Goal: Use online tool/utility: Utilize a website feature to perform a specific function

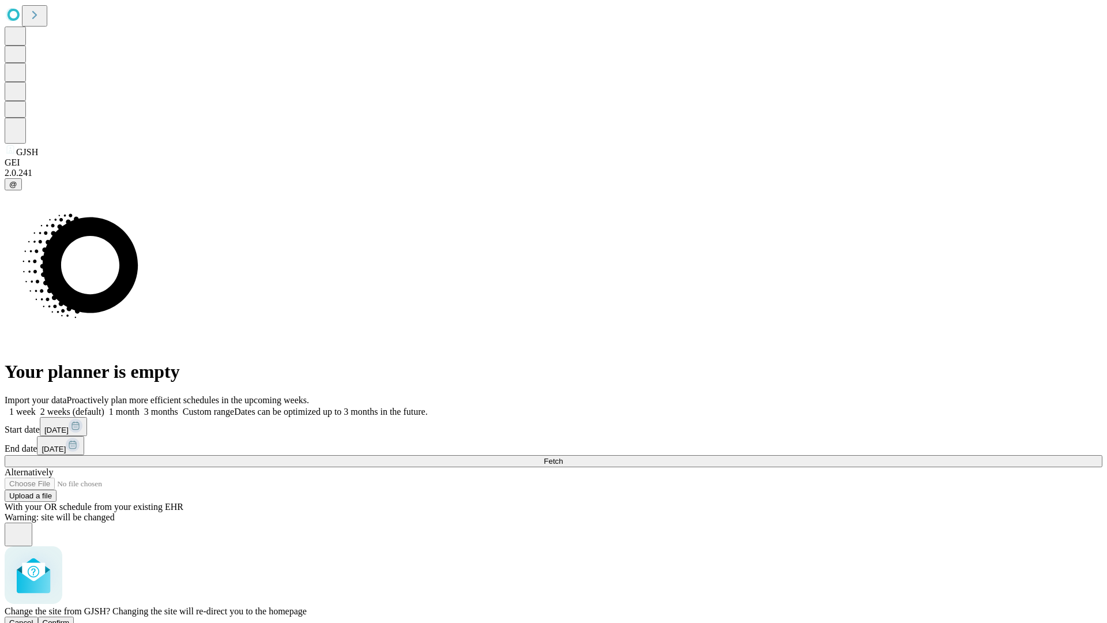
click at [70, 618] on span "Confirm" at bounding box center [56, 622] width 27 height 9
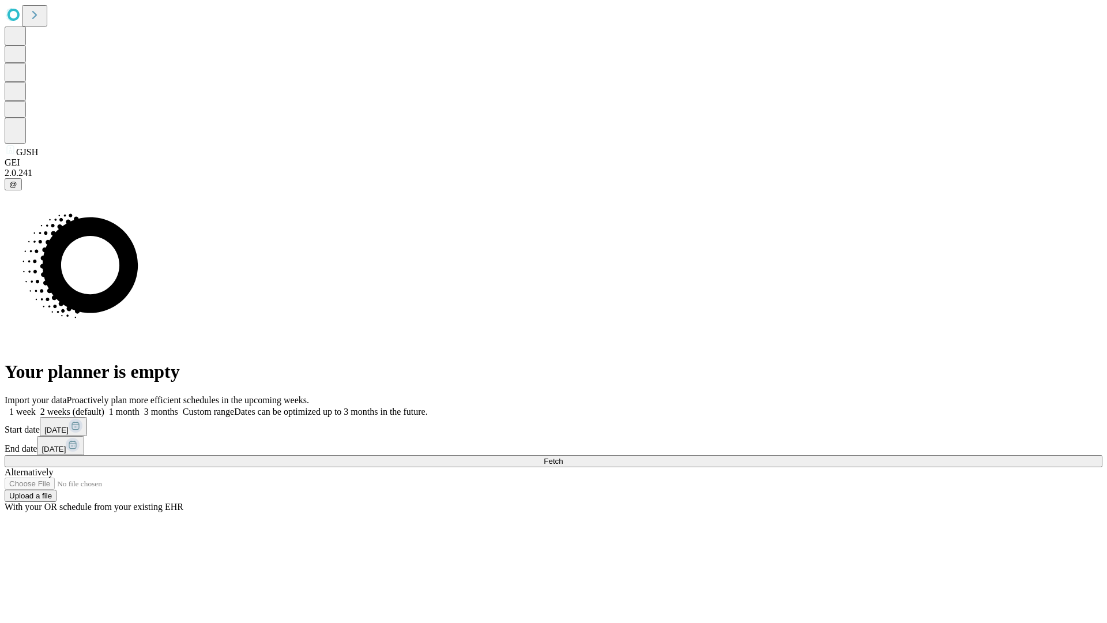
click at [139, 406] on label "1 month" at bounding box center [121, 411] width 35 height 10
click at [563, 457] on span "Fetch" at bounding box center [553, 461] width 19 height 9
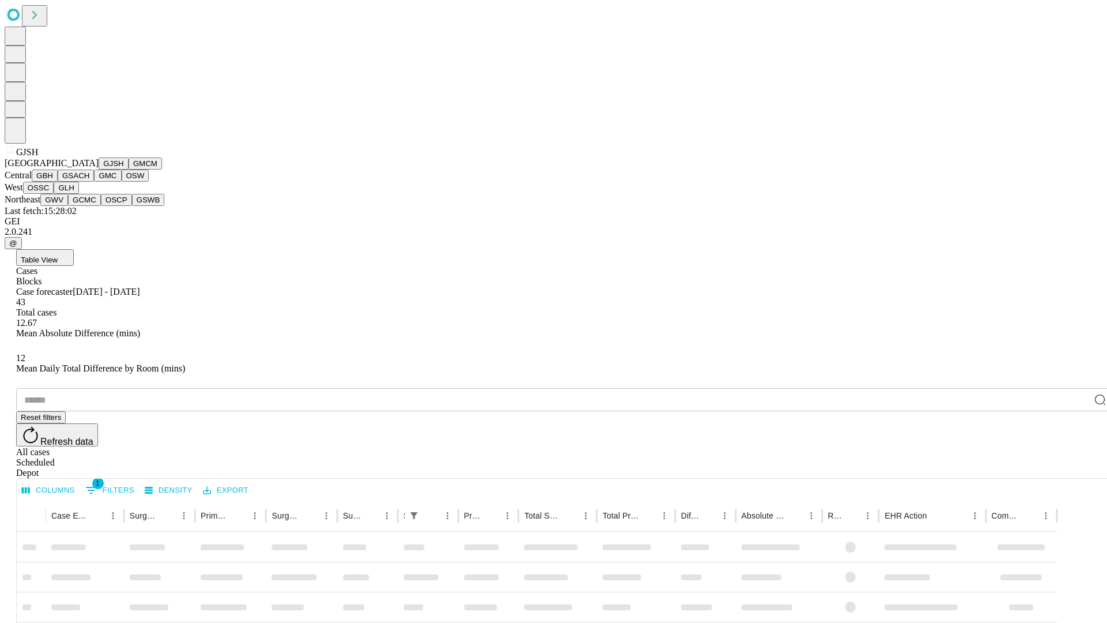
click at [129, 169] on button "GMCM" at bounding box center [145, 163] width 33 height 12
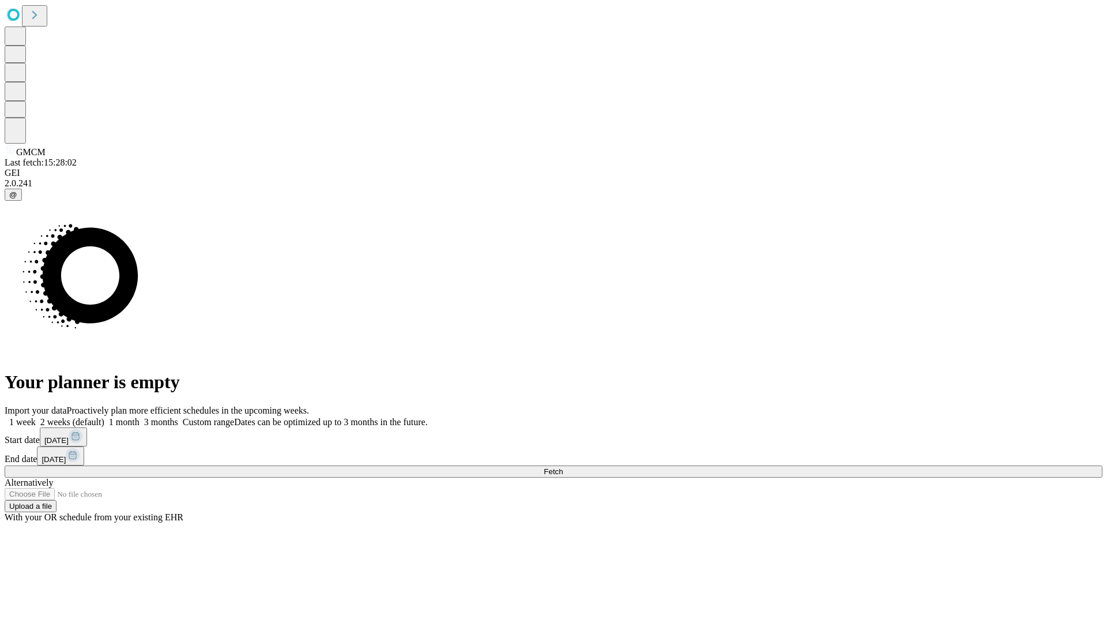
click at [563, 467] on span "Fetch" at bounding box center [553, 471] width 19 height 9
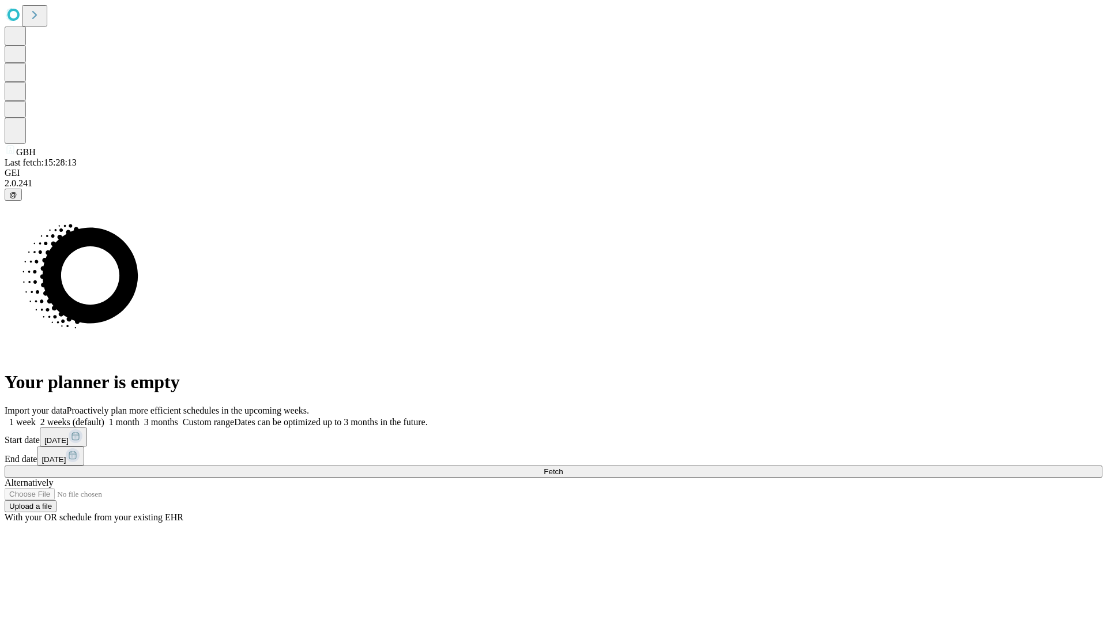
click at [139, 417] on label "1 month" at bounding box center [121, 422] width 35 height 10
click at [563, 467] on span "Fetch" at bounding box center [553, 471] width 19 height 9
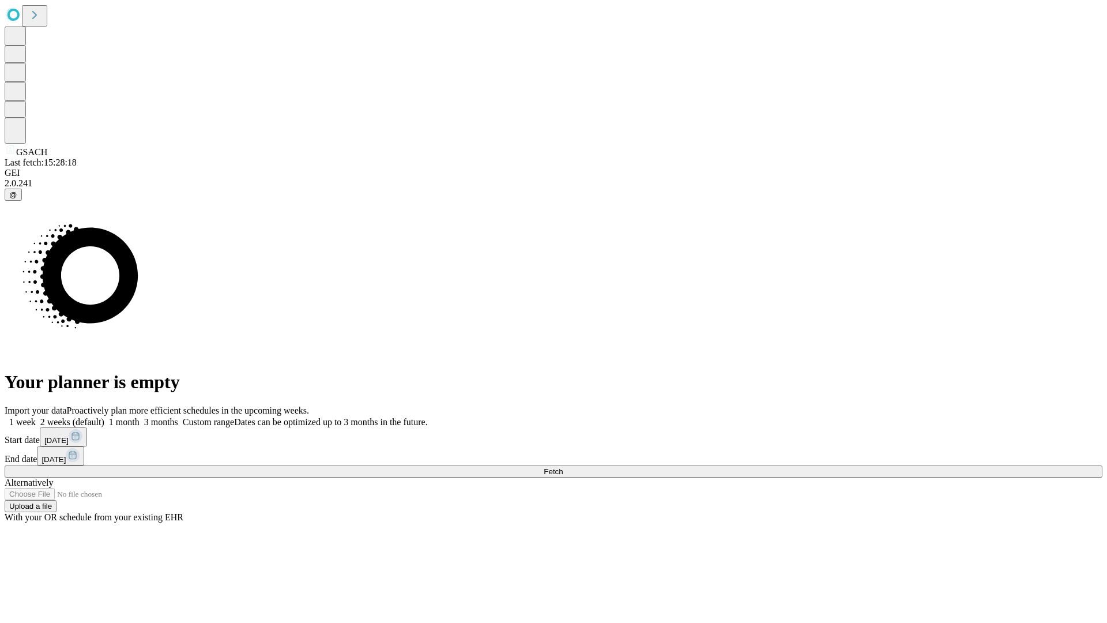
click at [139, 417] on label "1 month" at bounding box center [121, 422] width 35 height 10
click at [563, 467] on span "Fetch" at bounding box center [553, 471] width 19 height 9
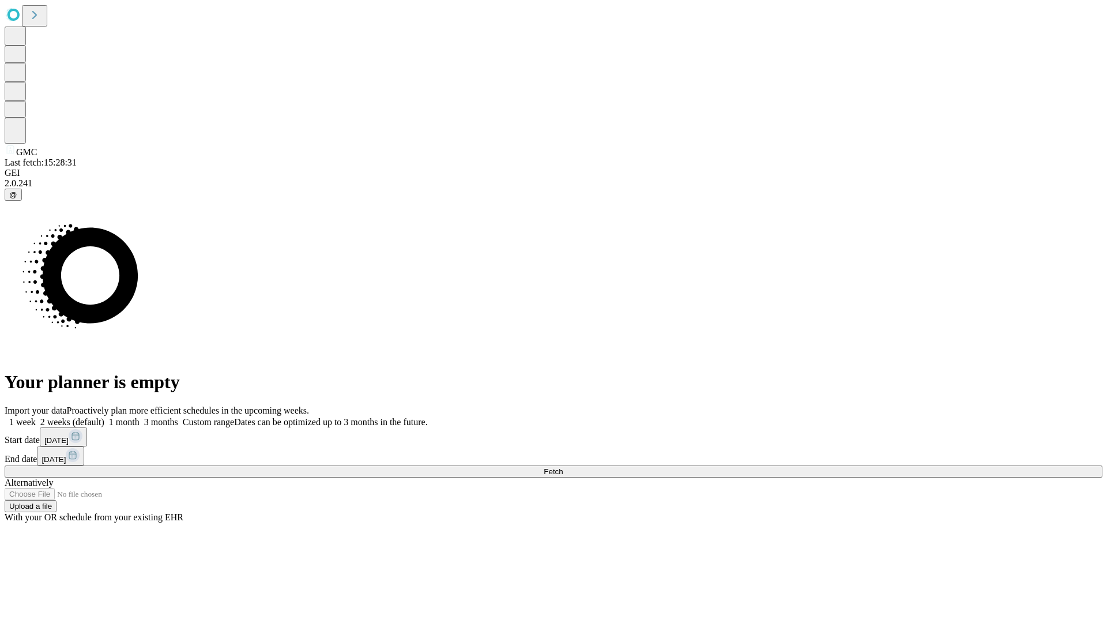
click at [139, 417] on label "1 month" at bounding box center [121, 422] width 35 height 10
click at [563, 467] on span "Fetch" at bounding box center [553, 471] width 19 height 9
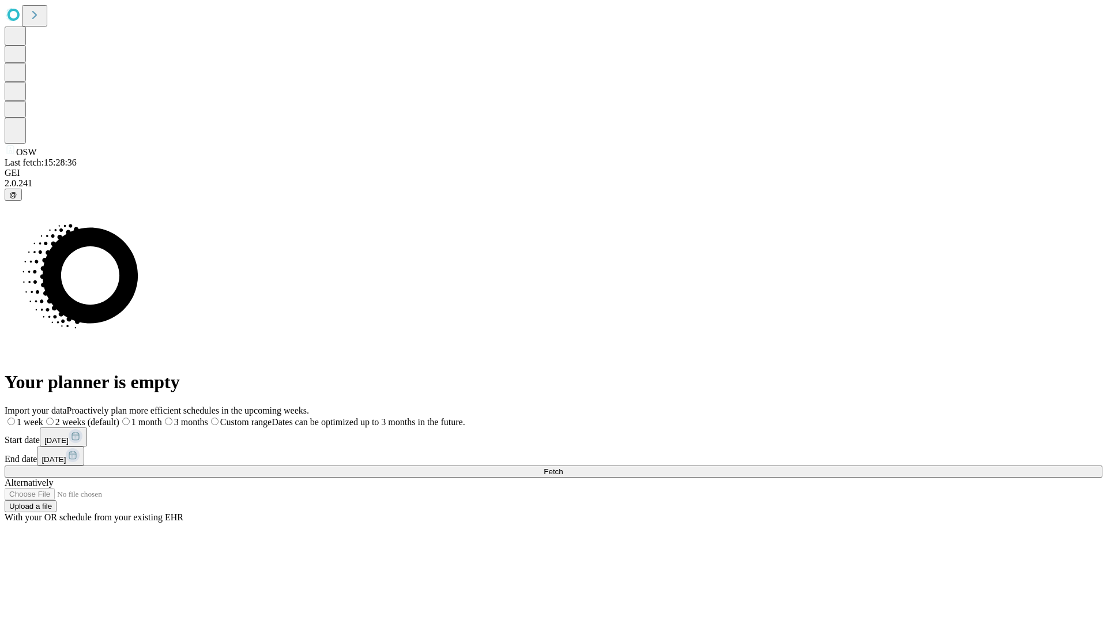
click at [563, 467] on span "Fetch" at bounding box center [553, 471] width 19 height 9
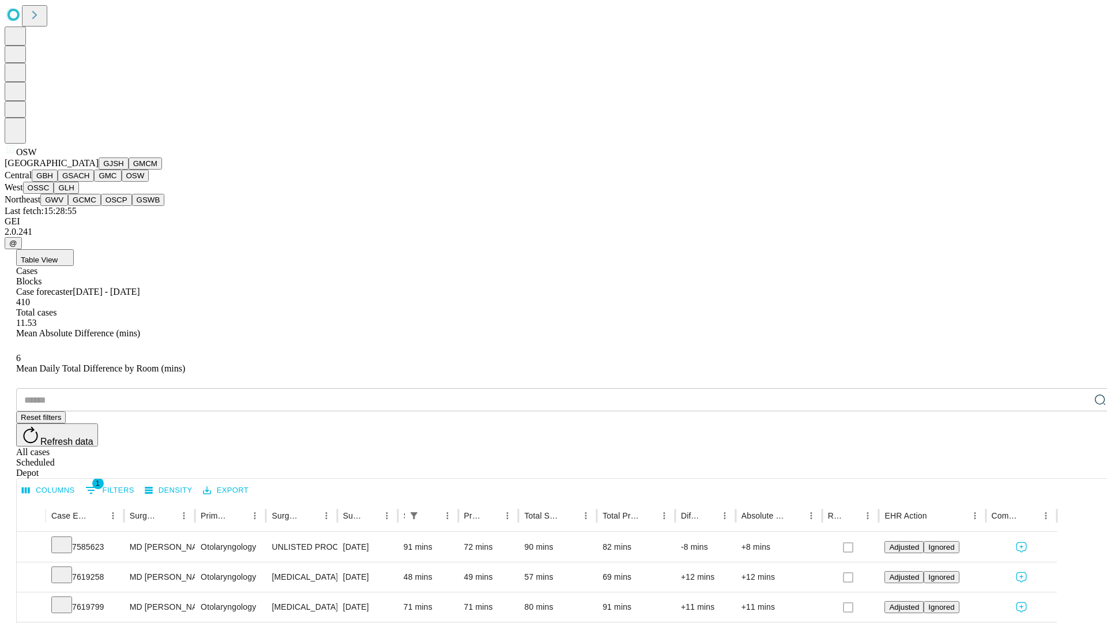
click at [54, 194] on button "OSSC" at bounding box center [38, 188] width 31 height 12
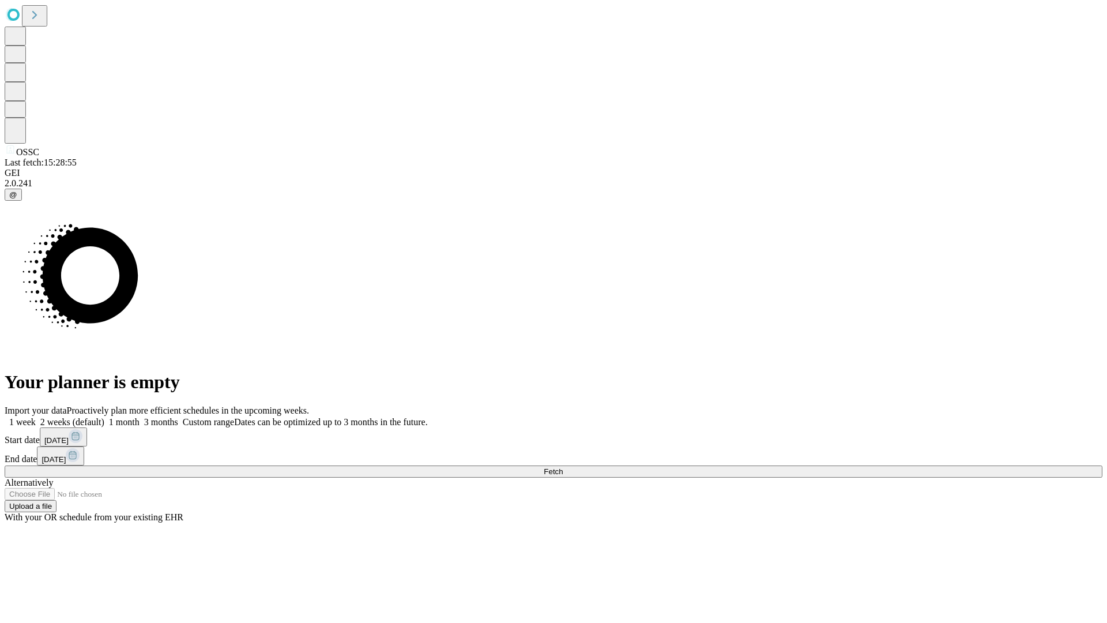
click at [139, 417] on label "1 month" at bounding box center [121, 422] width 35 height 10
click at [563, 467] on span "Fetch" at bounding box center [553, 471] width 19 height 9
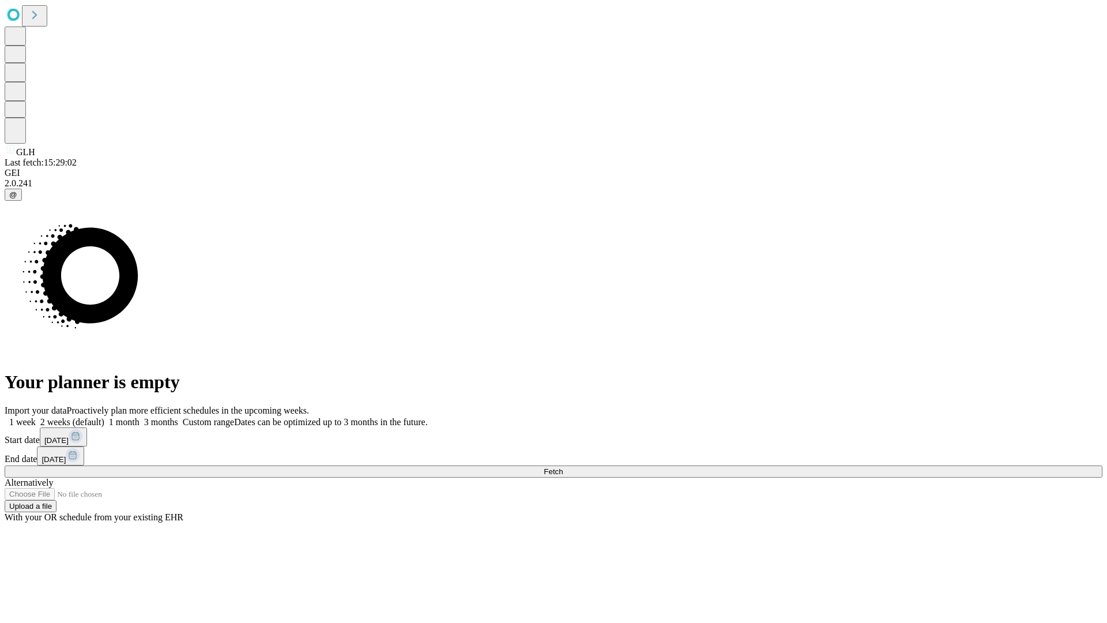
click at [139, 417] on label "1 month" at bounding box center [121, 422] width 35 height 10
click at [563, 467] on span "Fetch" at bounding box center [553, 471] width 19 height 9
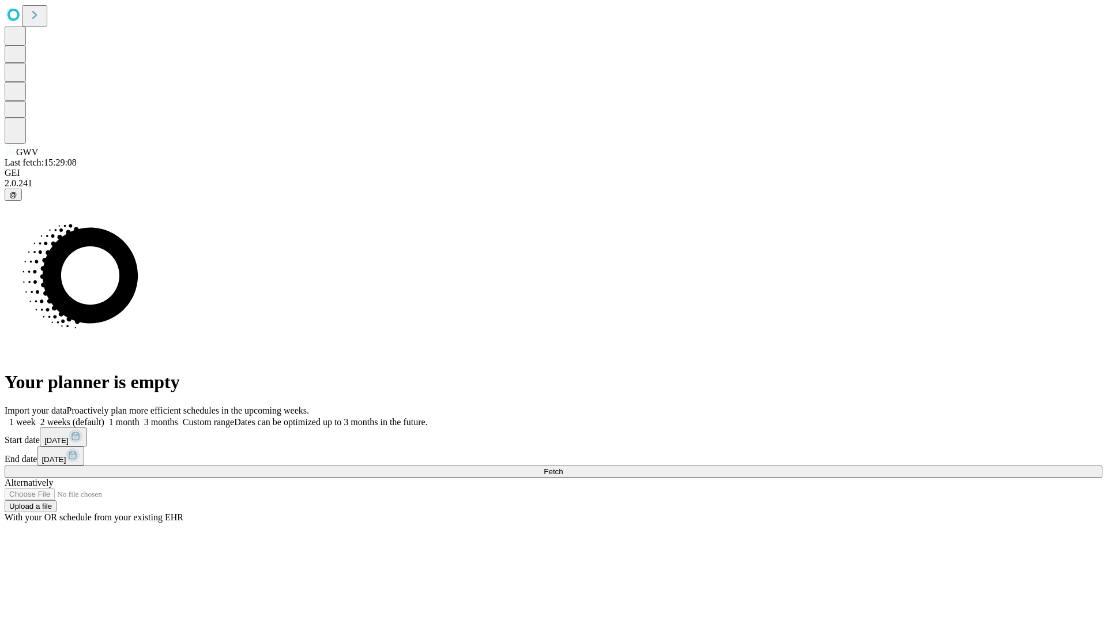
click at [563, 467] on span "Fetch" at bounding box center [553, 471] width 19 height 9
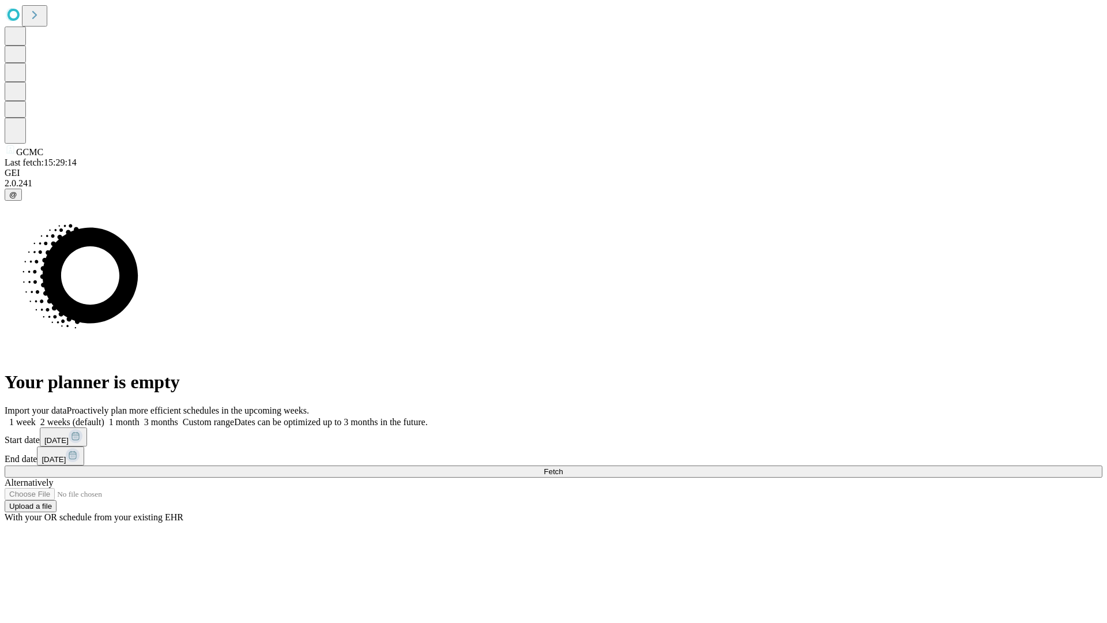
click at [139, 417] on label "1 month" at bounding box center [121, 422] width 35 height 10
click at [563, 467] on span "Fetch" at bounding box center [553, 471] width 19 height 9
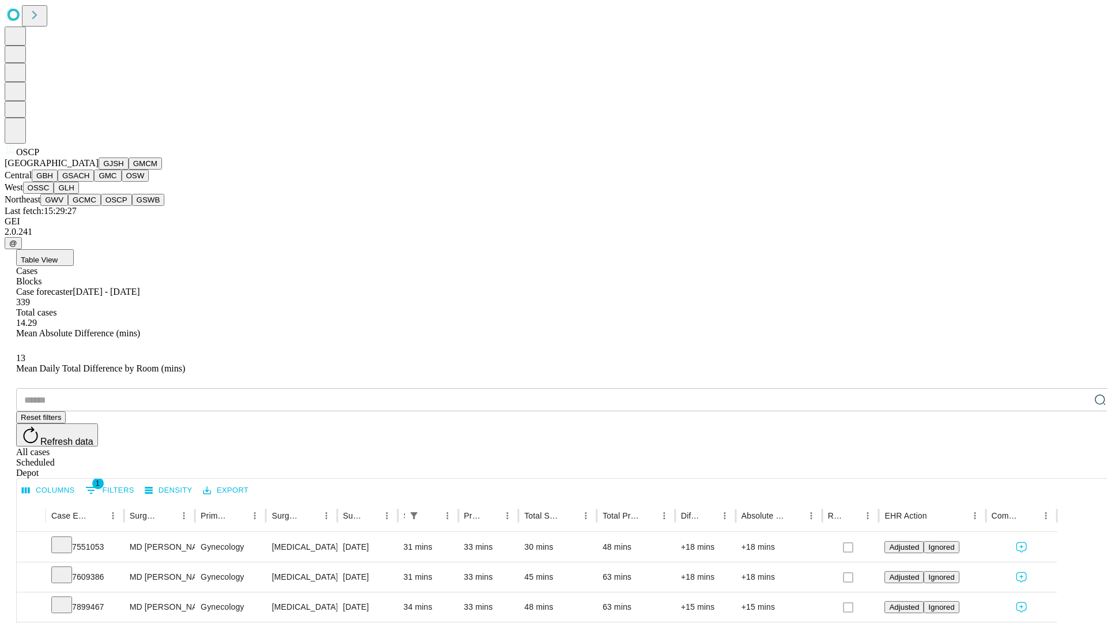
click at [132, 206] on button "GSWB" at bounding box center [148, 200] width 33 height 12
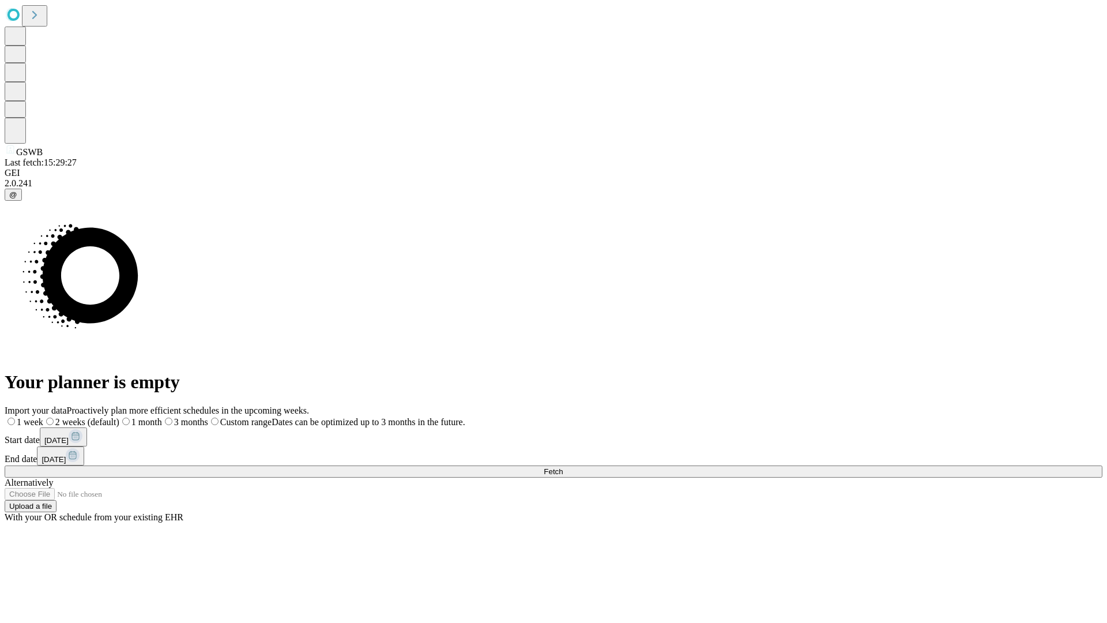
click at [162, 417] on label "1 month" at bounding box center [140, 422] width 43 height 10
click at [563, 467] on span "Fetch" at bounding box center [553, 471] width 19 height 9
